Goal: Check status: Check status

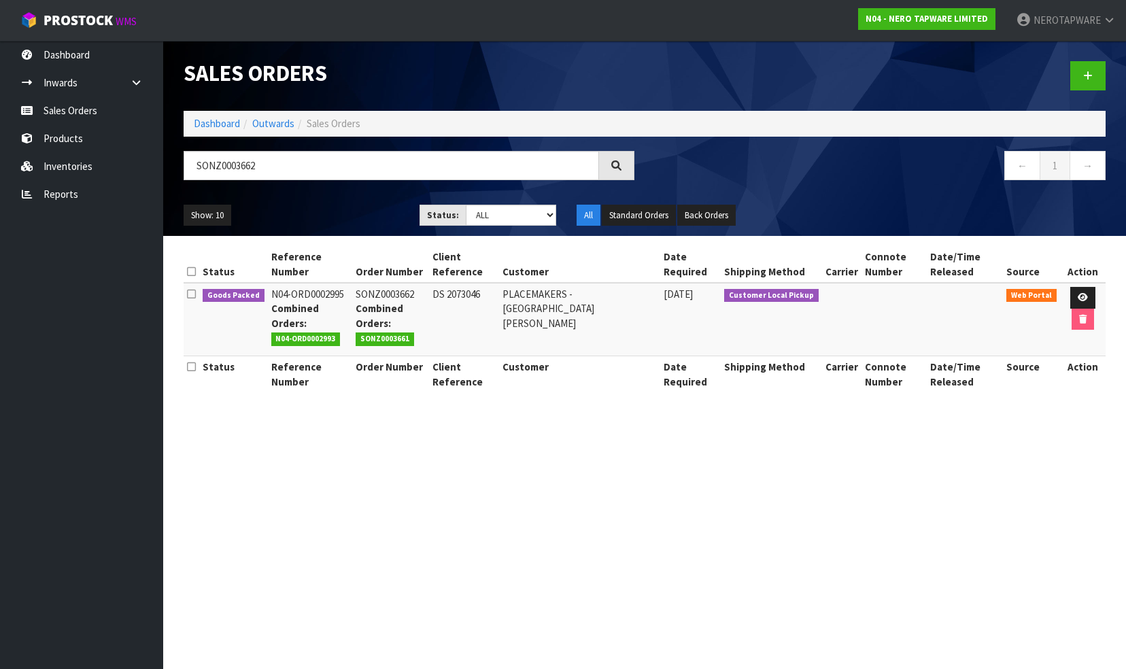
drag, startPoint x: 270, startPoint y: 164, endPoint x: 180, endPoint y: 154, distance: 90.9
click at [170, 156] on header "Sales Orders Dashboard Outwards Sales Orders SONZ0003662 ← 1 → Show: 10 5 10 25…" at bounding box center [644, 138] width 963 height 195
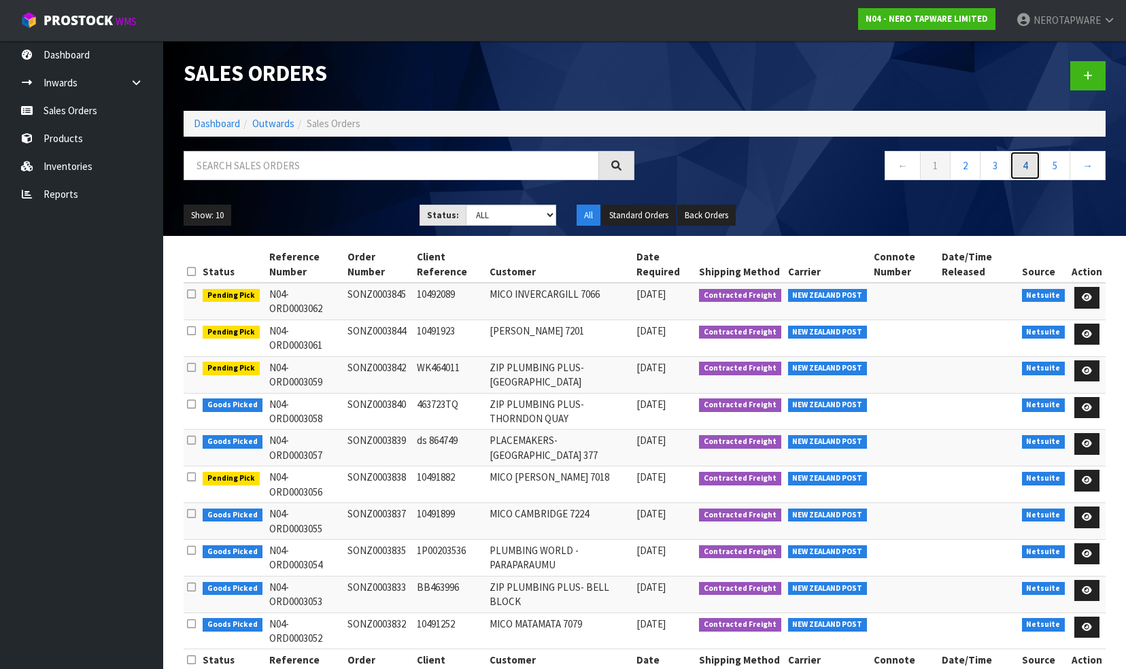
click at [1026, 165] on link "4" at bounding box center [1025, 165] width 31 height 29
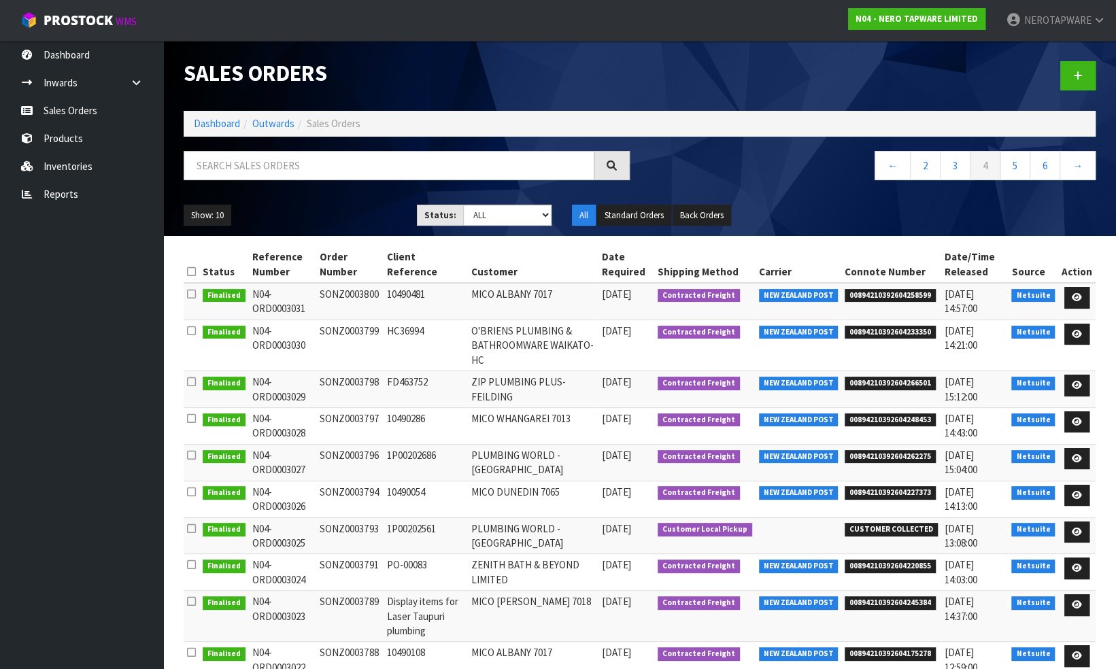
click at [894, 292] on span "00894210392604258599" at bounding box center [890, 296] width 91 height 14
copy span "00894210392604258599"
click at [355, 295] on td "SONZ0003800" at bounding box center [349, 301] width 67 height 37
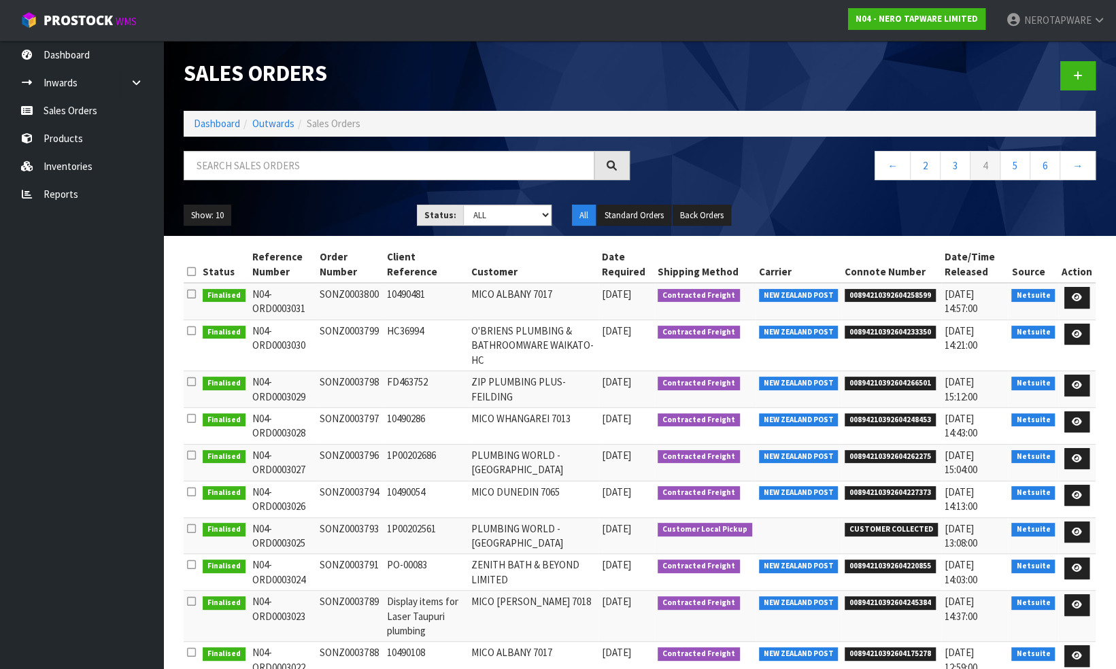
copy td "SONZ0003800"
click at [904, 331] on span "00894210392604233350" at bounding box center [890, 333] width 91 height 14
copy span "00894210392604233350"
